Goal: Task Accomplishment & Management: Complete application form

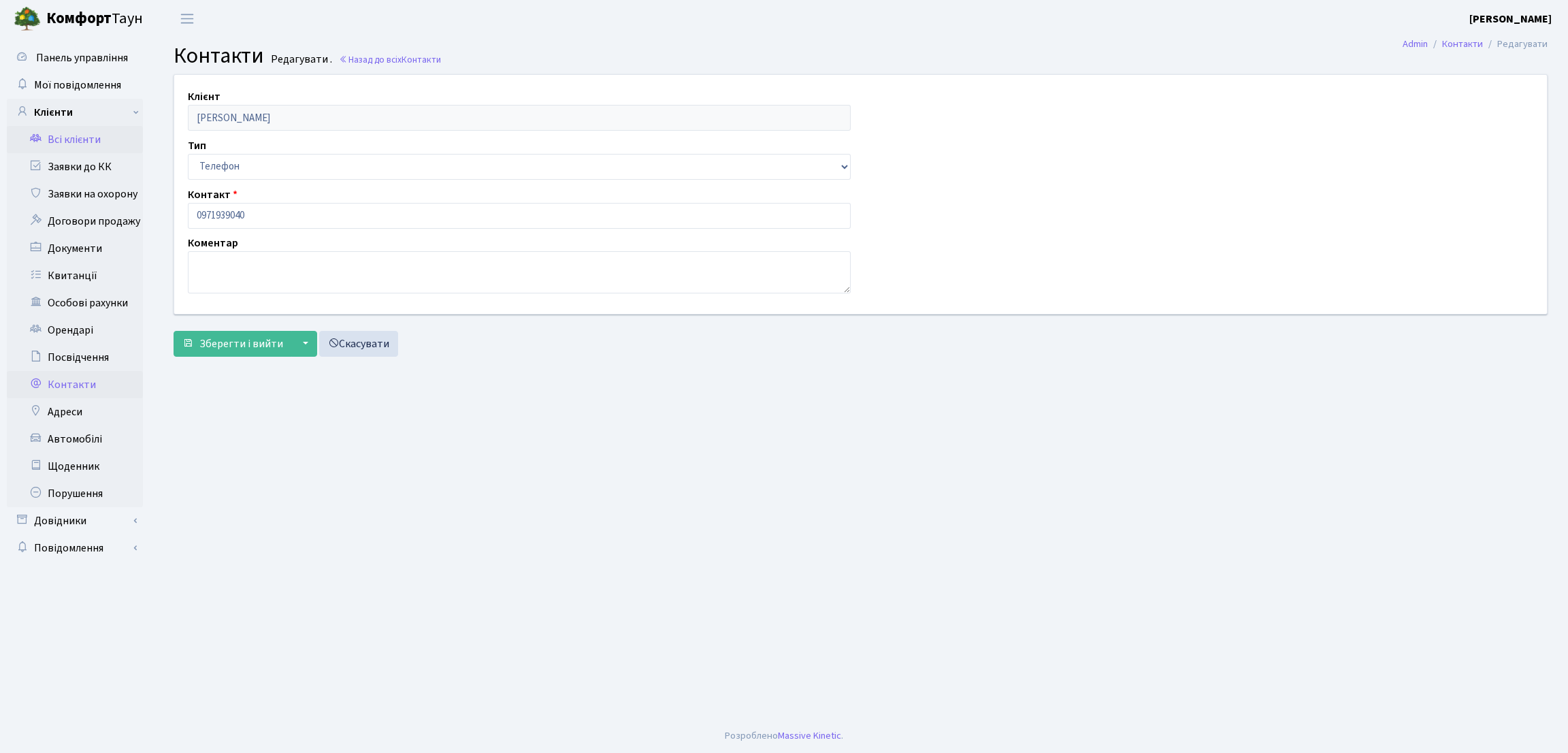
click at [108, 139] on link "Всі клієнти" at bounding box center [75, 139] width 136 height 27
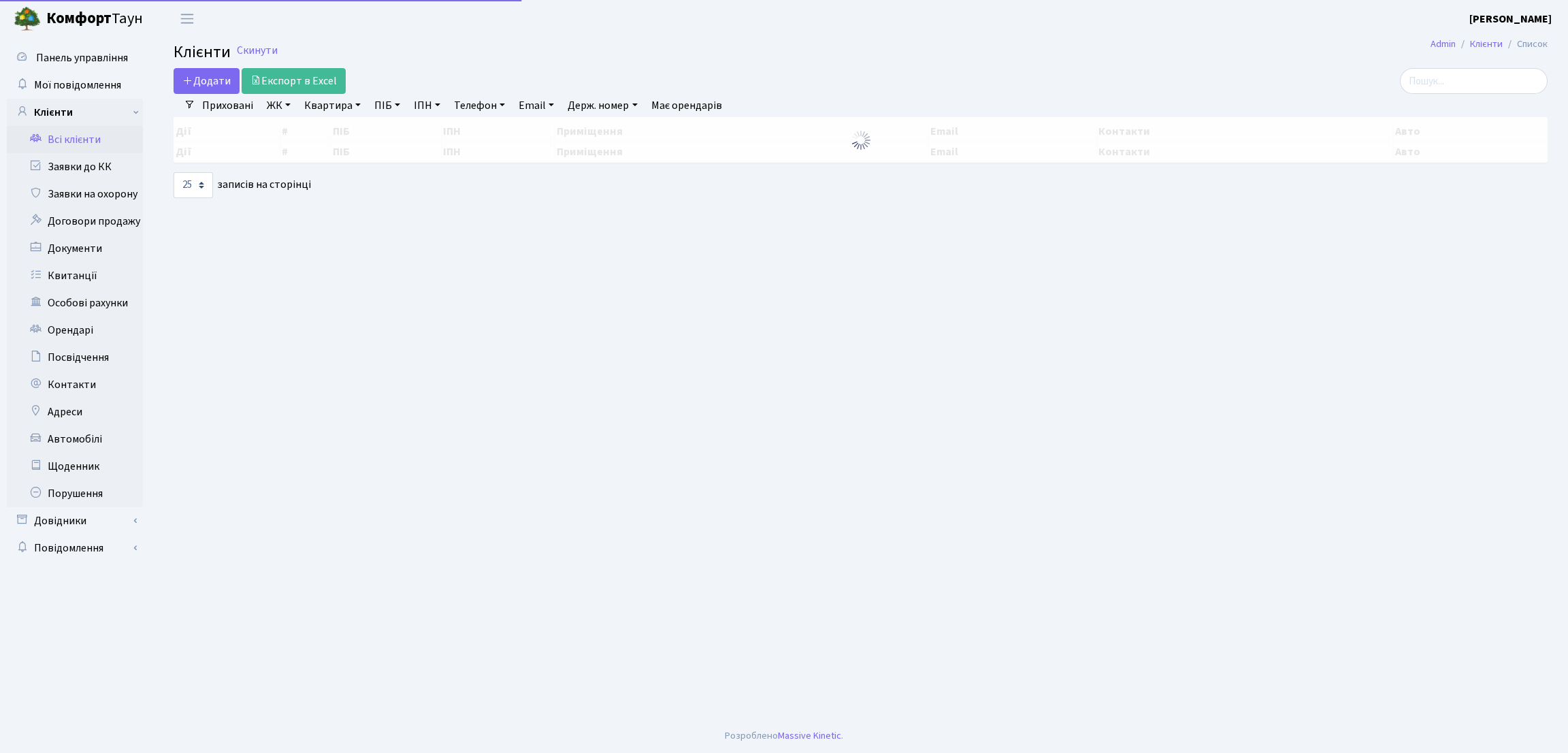
select select "25"
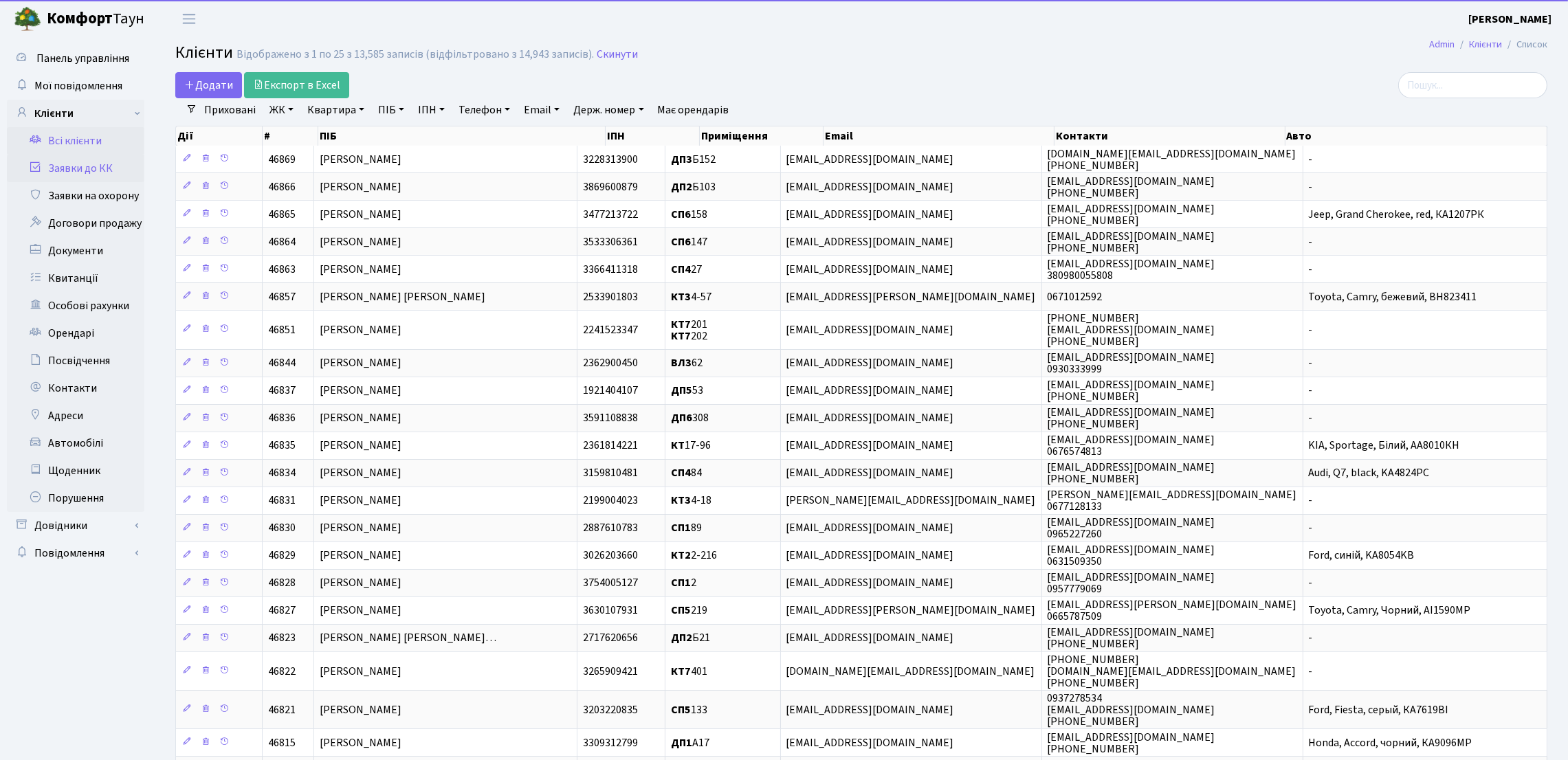
click at [105, 179] on link "Заявки до КК" at bounding box center [76, 168] width 138 height 28
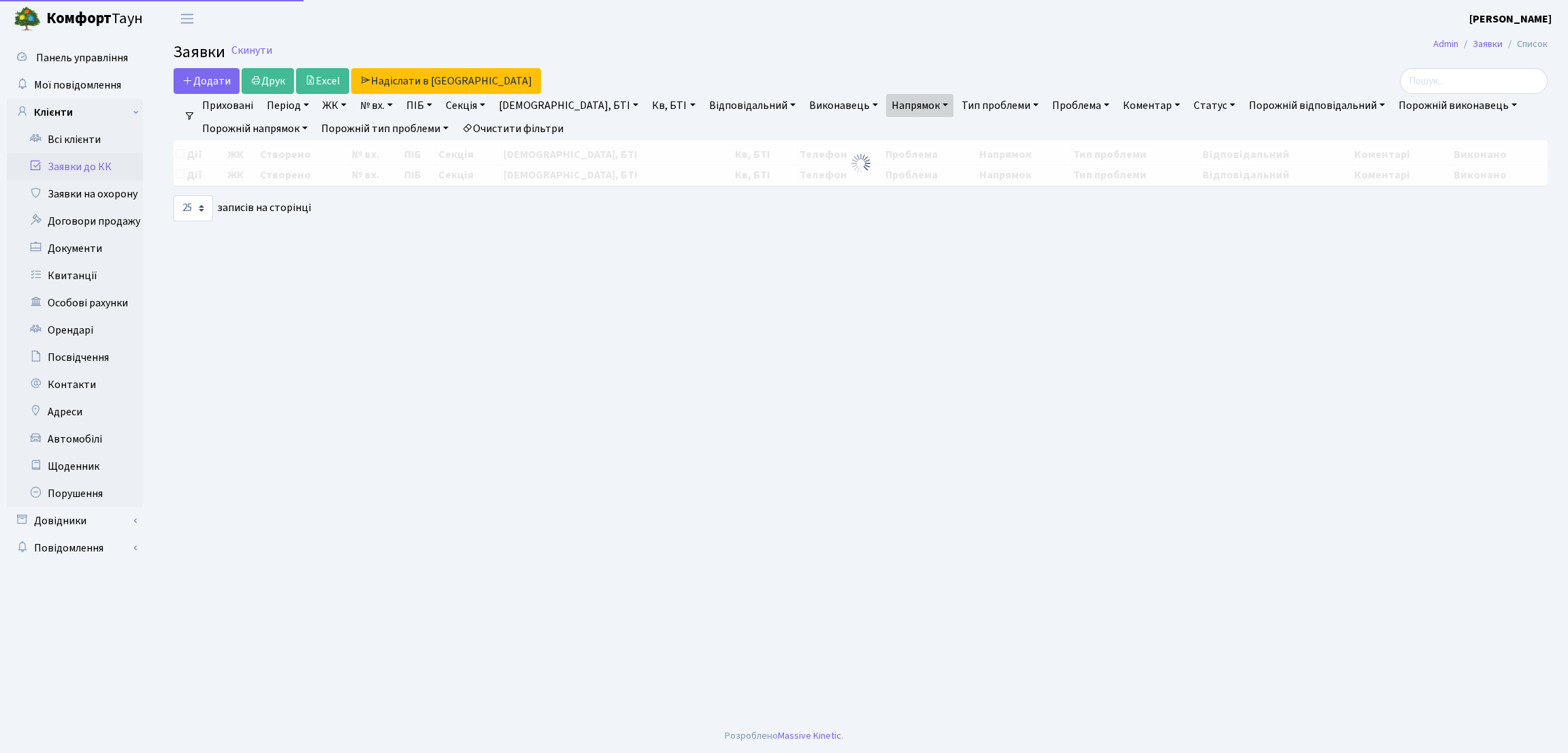
select select "25"
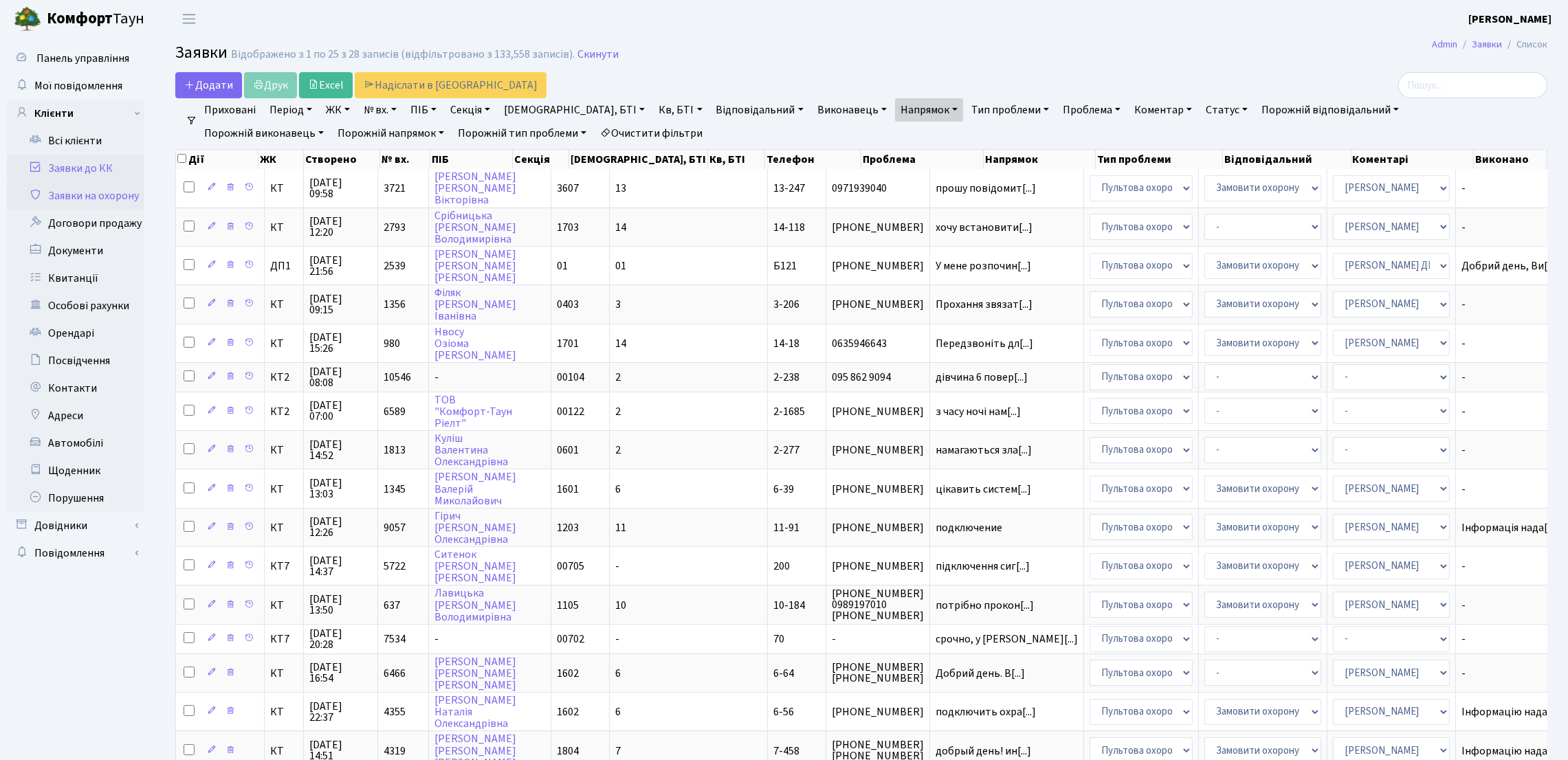
click at [73, 200] on link "Заявки на охорону" at bounding box center [76, 196] width 138 height 28
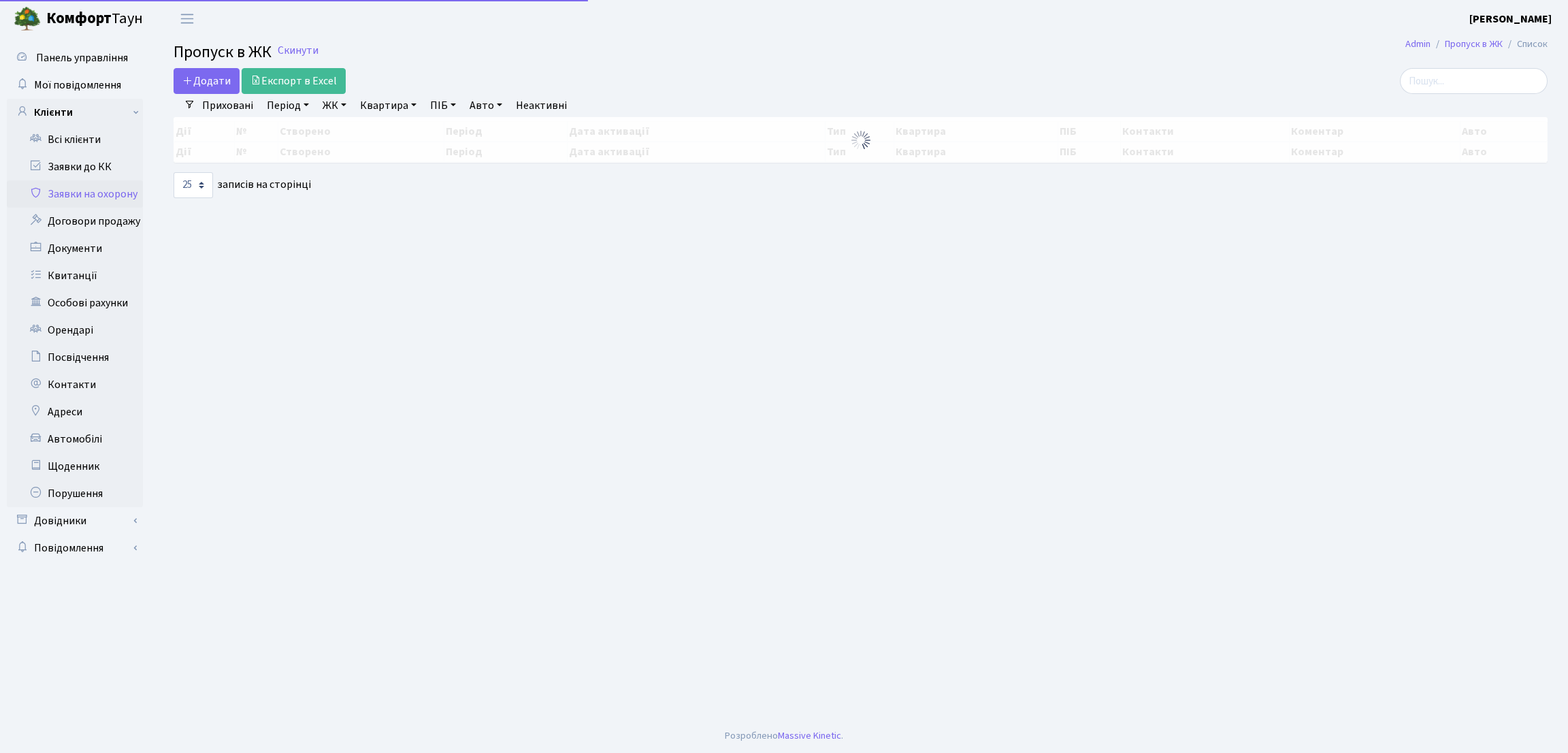
select select "25"
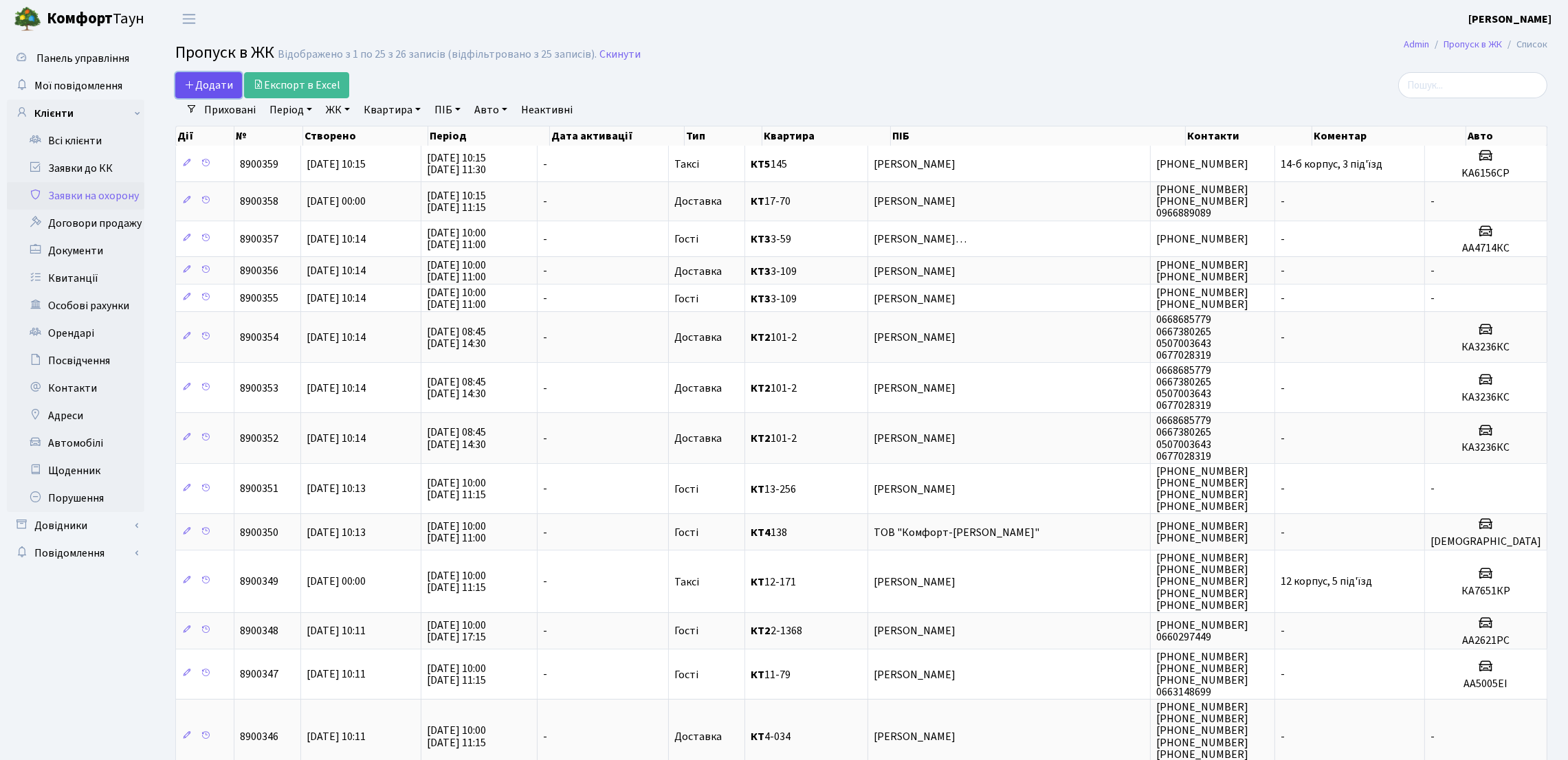
click at [214, 95] on link "Додати" at bounding box center [208, 85] width 67 height 26
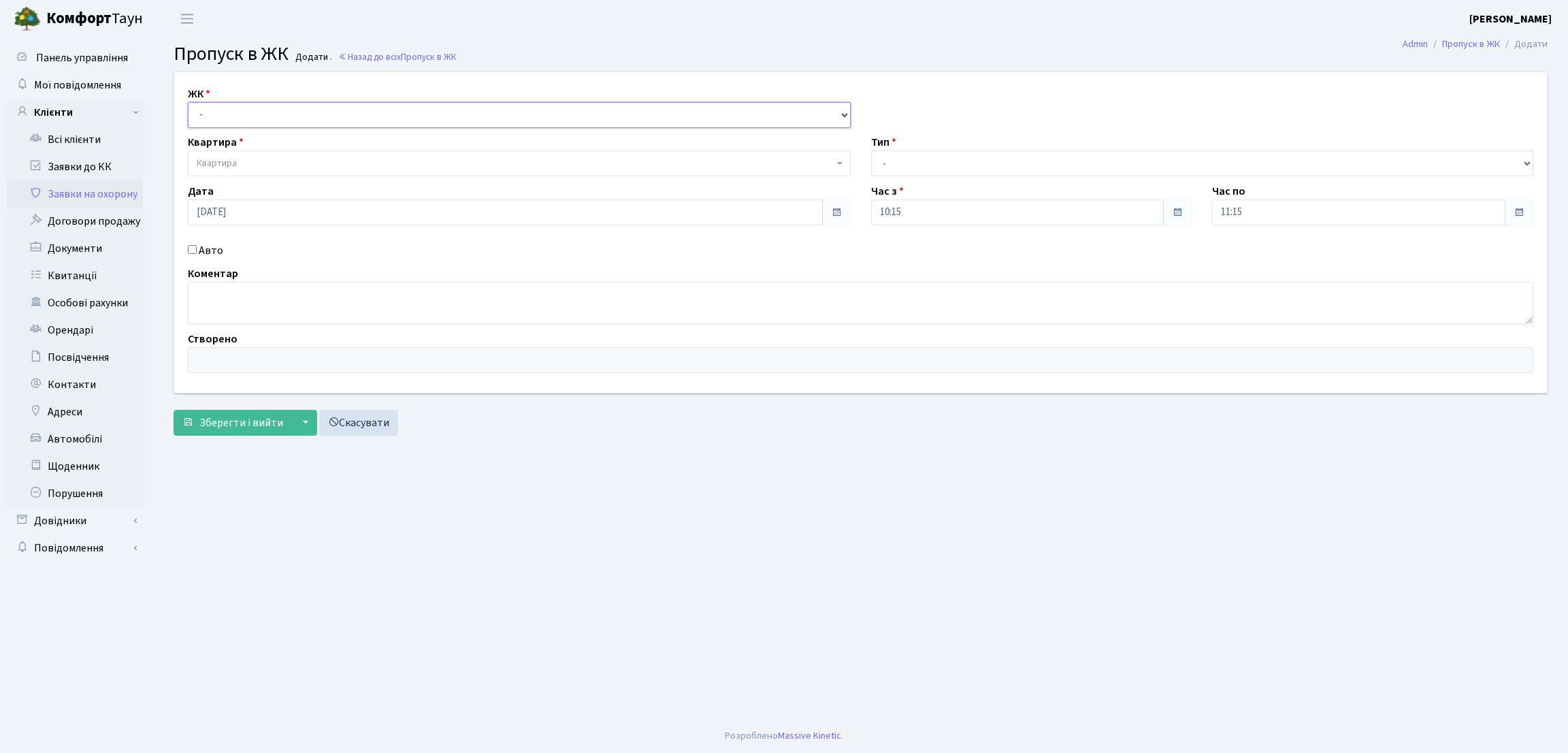
click at [234, 118] on select "- КТ, вул. Регенераторна, 4 ЦП, вул. Джона Маккейна, 7 ТХ, вул. Ділова, 1/2 КТ2…" at bounding box center [519, 115] width 663 height 26
select select "271"
click at [188, 102] on select "- КТ, вул. Регенераторна, 4 ЦП, вул. Джона Маккейна, 7 ТХ, вул. Ділова, 1/2 КТ2…" at bounding box center [519, 115] width 663 height 26
select select
click at [248, 168] on span "Квартира" at bounding box center [515, 163] width 637 height 13
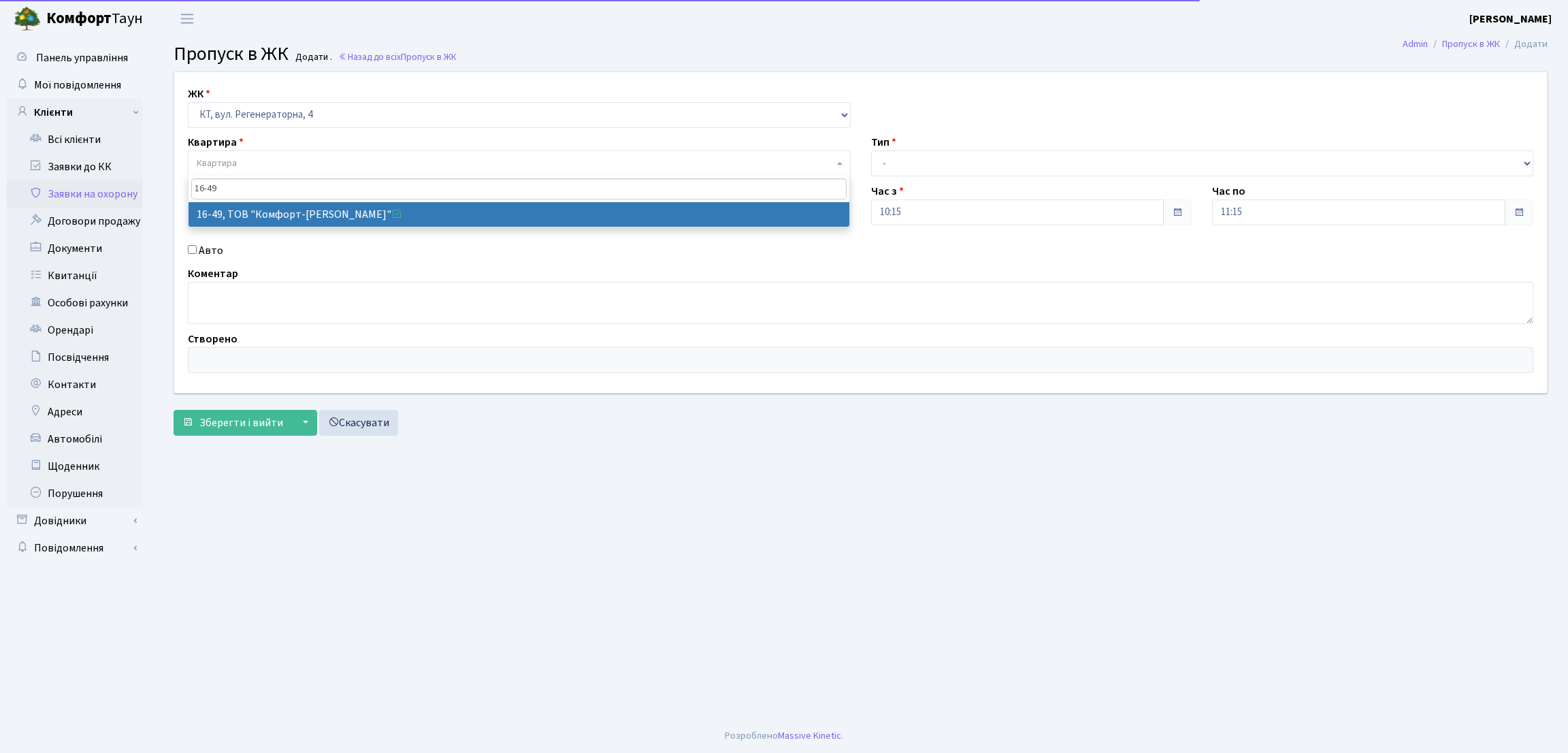
type input "16-49"
select select "8610"
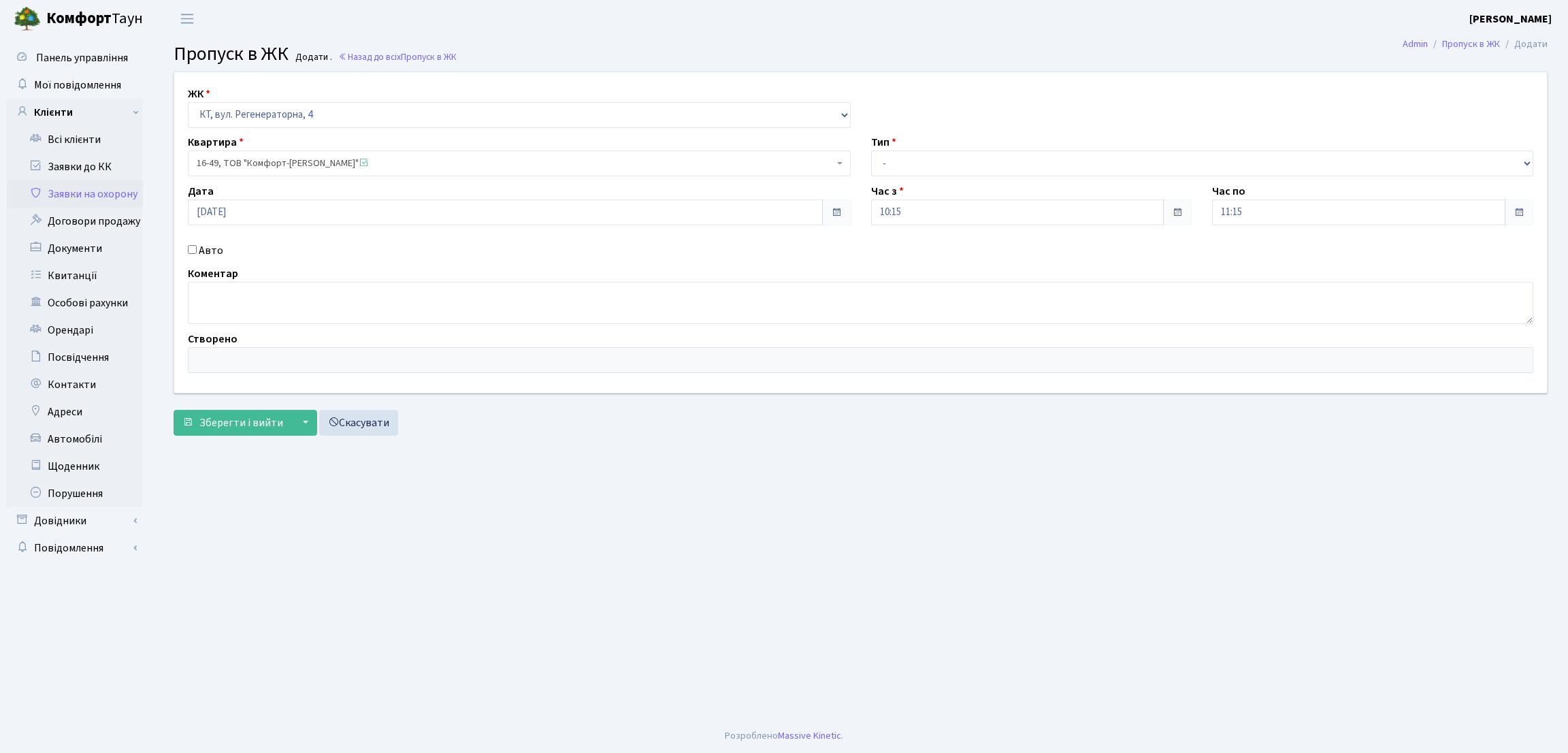
click at [198, 249] on div "Авто" at bounding box center [519, 250] width 683 height 16
click at [191, 245] on input "Авто" at bounding box center [192, 250] width 9 height 9
checkbox input "true"
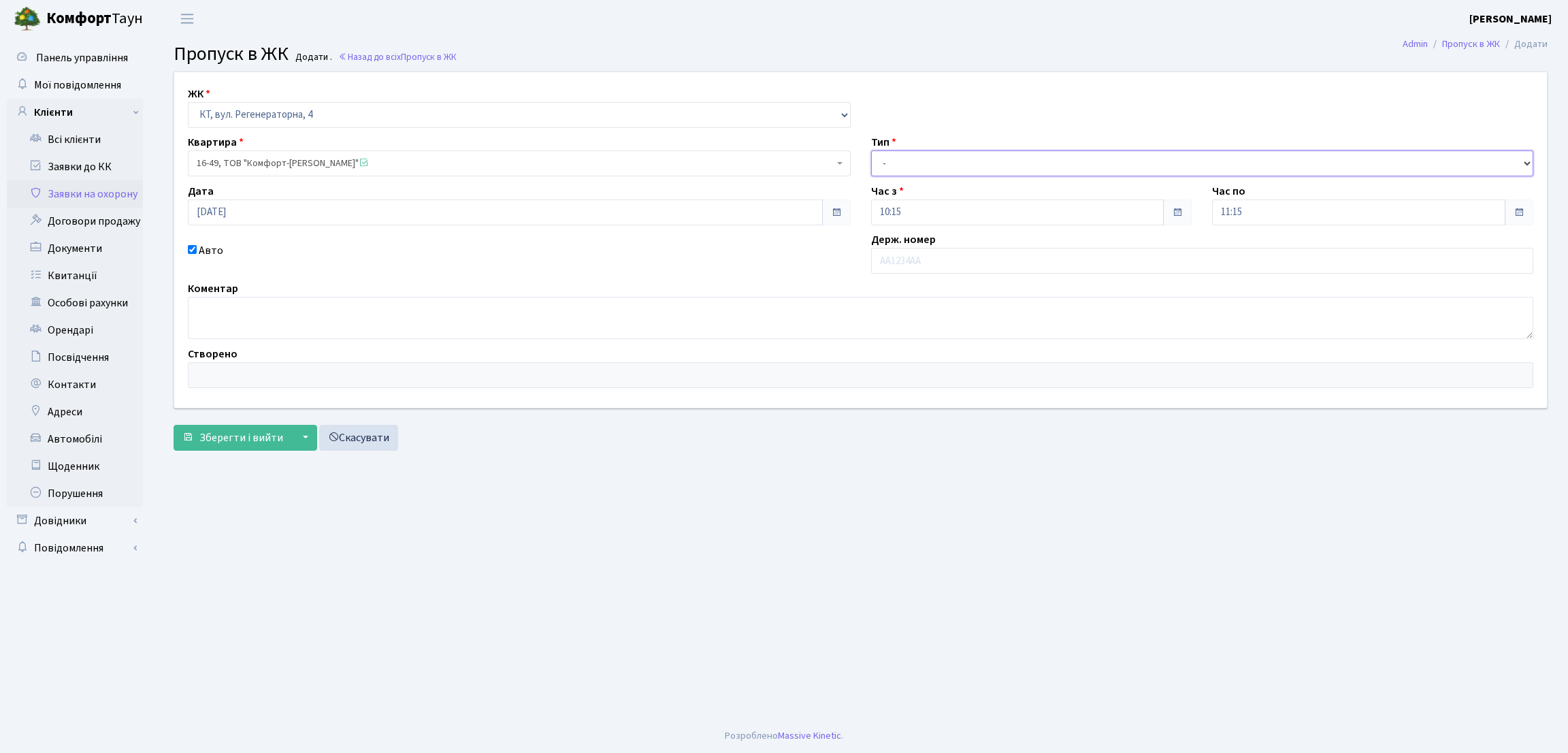
click at [884, 161] on select "- Доставка Таксі Гості Сервіс" at bounding box center [1202, 163] width 663 height 26
select select "1"
click at [871, 150] on select "- Доставка Таксі Гості Сервіс" at bounding box center [1202, 163] width 663 height 26
click at [902, 266] on input "text" at bounding box center [1202, 261] width 663 height 26
type input "F"
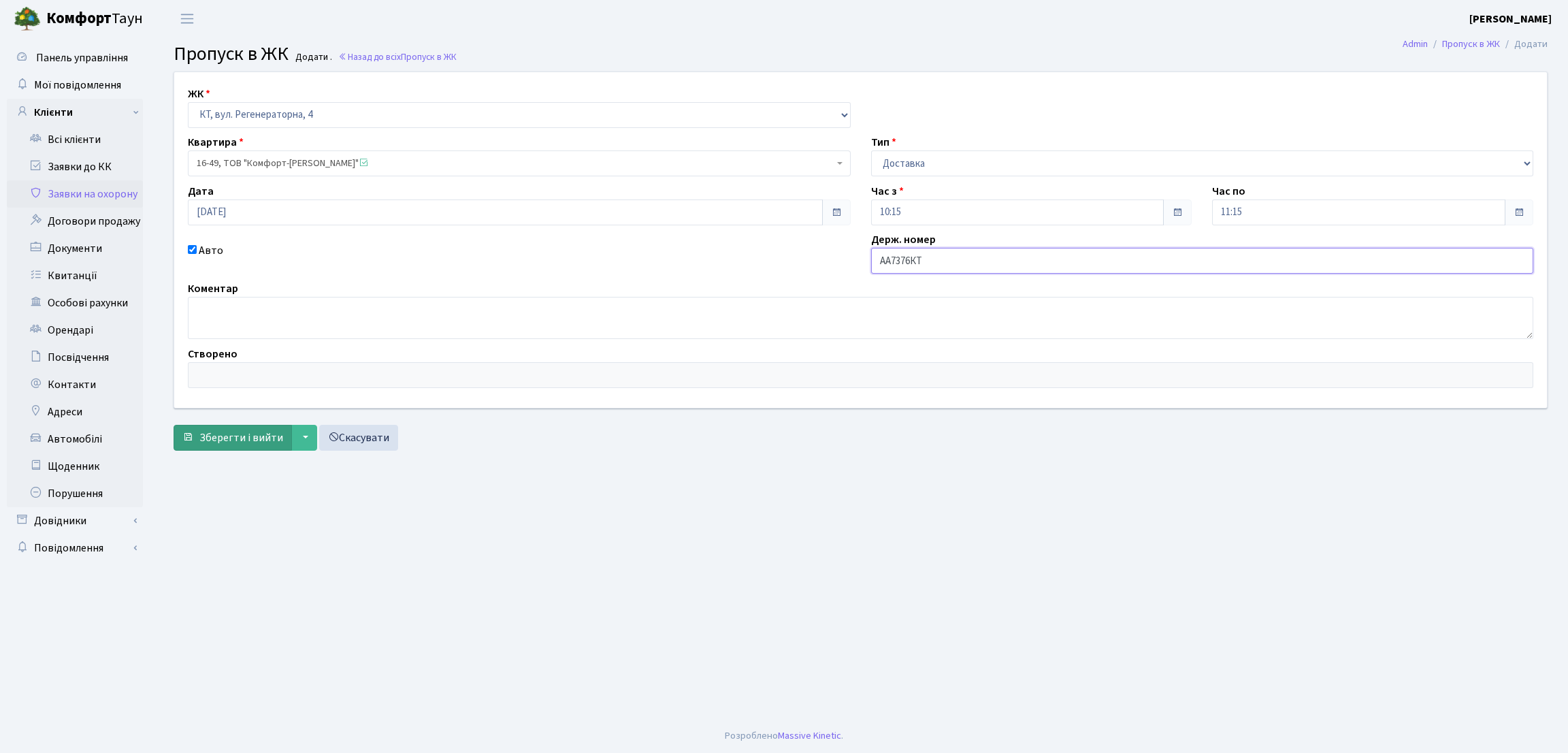
type input "АА7376КТ"
click at [260, 436] on span "Зберегти і вийти" at bounding box center [241, 438] width 84 height 15
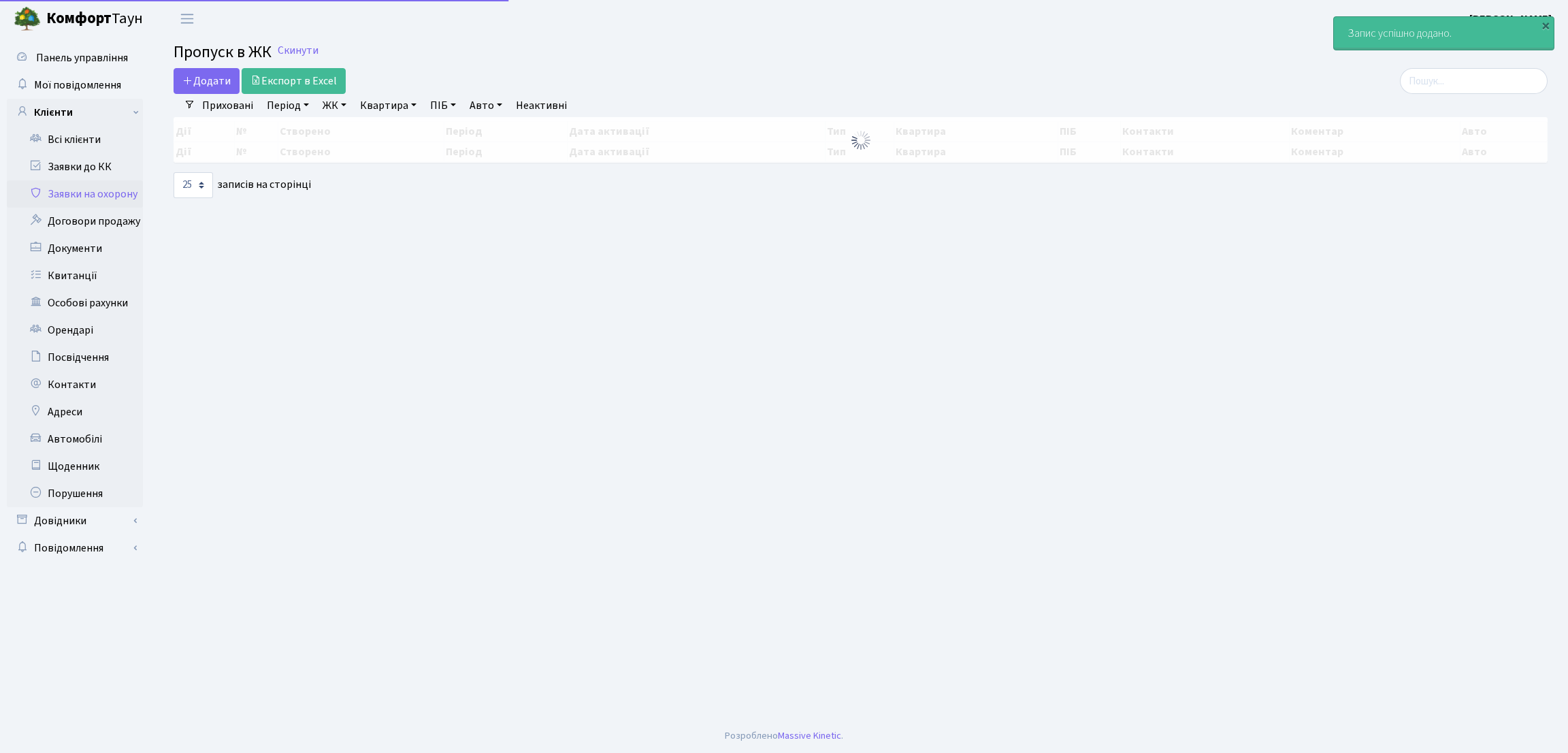
select select "25"
